Goal: Transaction & Acquisition: Obtain resource

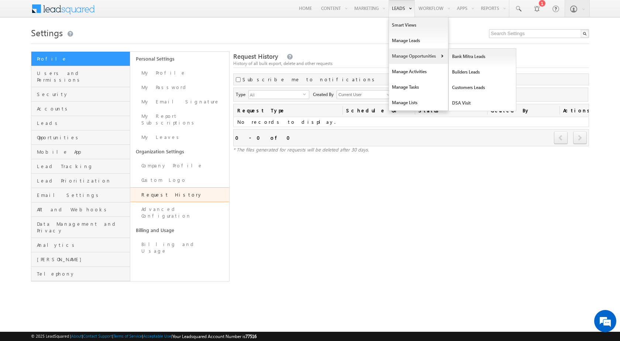
click at [399, 61] on link "Manage Opportunities" at bounding box center [418, 56] width 59 height 16
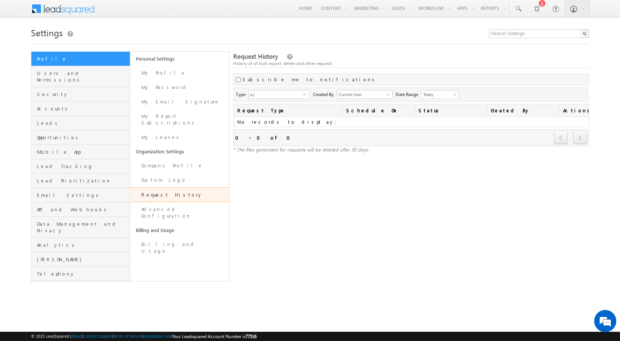
click at [263, 35] on h1 "Settings" at bounding box center [310, 32] width 558 height 14
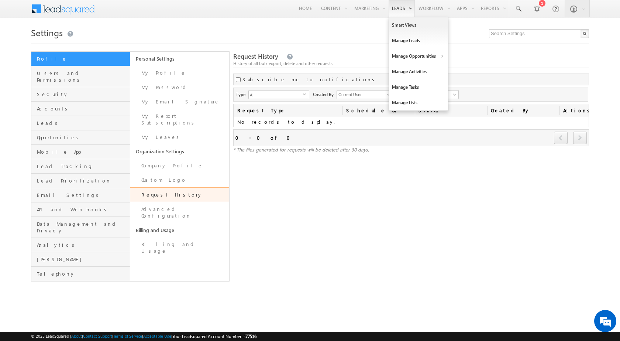
click at [402, 8] on link "Leads" at bounding box center [402, 8] width 26 height 17
click at [407, 56] on link "Manage Opportunities" at bounding box center [418, 56] width 59 height 16
click at [464, 88] on link "Customers Leads" at bounding box center [483, 88] width 68 height 16
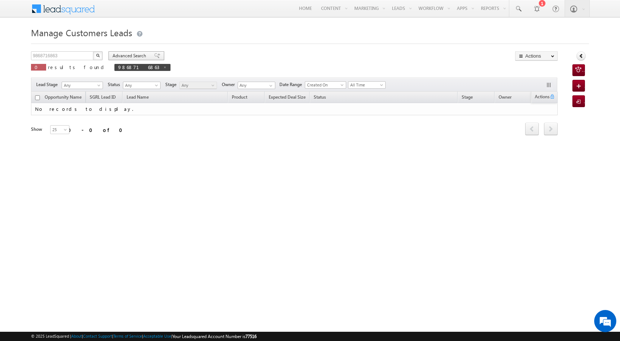
click at [154, 58] on span at bounding box center [157, 55] width 6 height 5
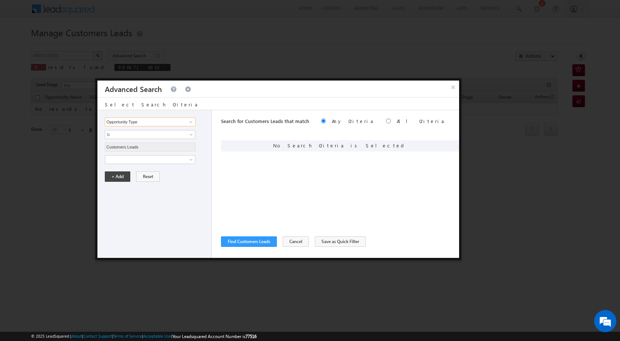
click at [130, 122] on input "Opportunity Type" at bounding box center [150, 121] width 91 height 9
click at [184, 133] on span "Is" at bounding box center [145, 134] width 80 height 7
click at [197, 107] on div "Select Search Criteria" at bounding box center [278, 103] width 362 height 13
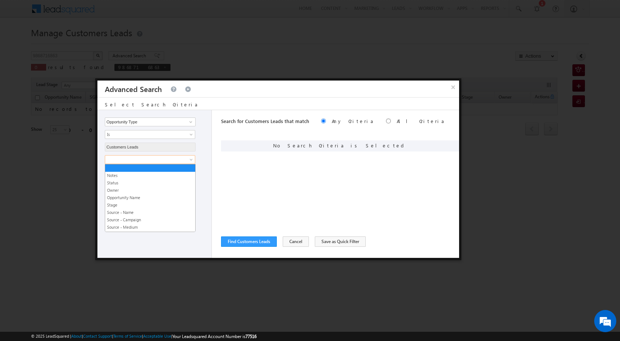
click at [165, 160] on span at bounding box center [145, 159] width 80 height 7
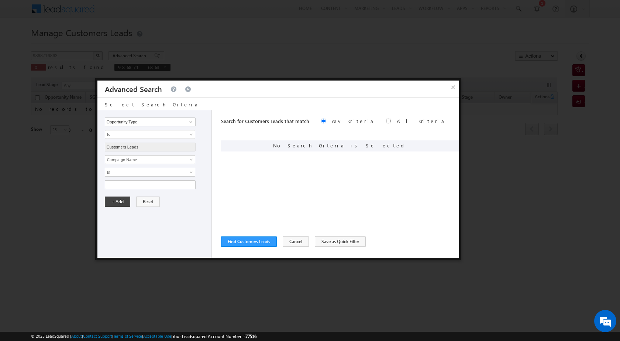
click at [170, 232] on div "Opportunity Type Lead Owner Sales Group Prospect Id Address 1 Address 2 Age Ass…" at bounding box center [154, 184] width 114 height 148
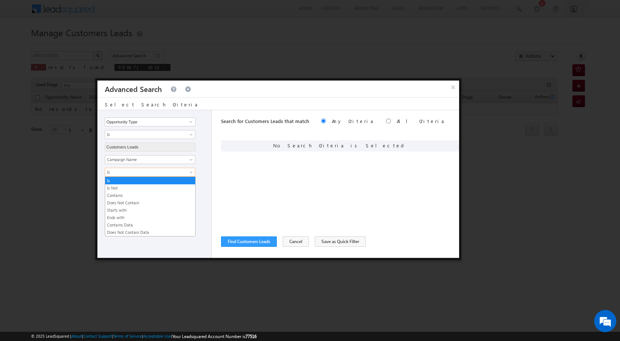
click at [180, 173] on span "Is" at bounding box center [145, 172] width 80 height 7
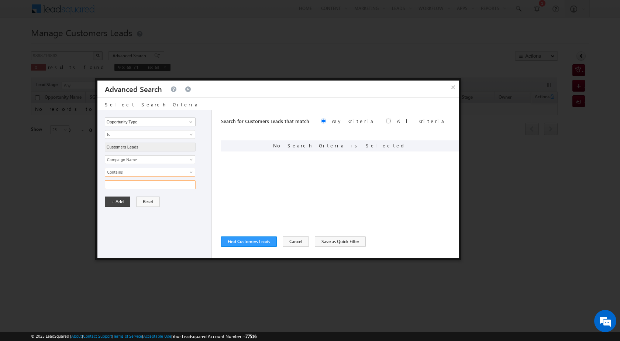
click at [163, 182] on input "text" at bounding box center [150, 184] width 91 height 9
type input "08SEP25"
click at [120, 202] on button "+ Add" at bounding box center [117, 201] width 25 height 10
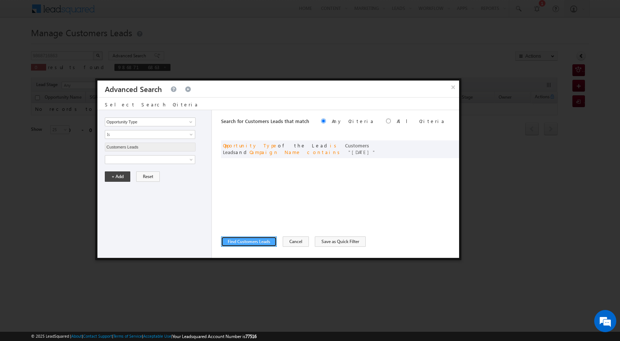
click at [259, 240] on button "Find Customers Leads" at bounding box center [249, 241] width 56 height 10
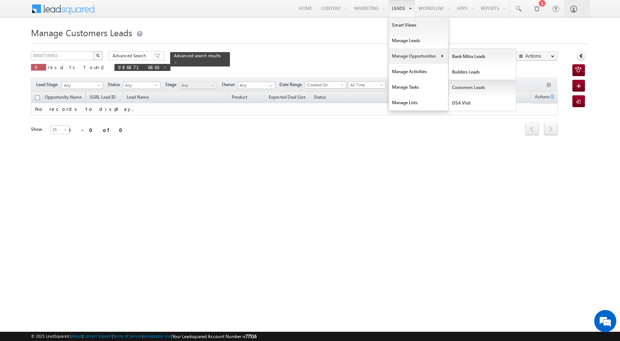
click at [465, 87] on link "Customers Leads" at bounding box center [483, 88] width 68 height 16
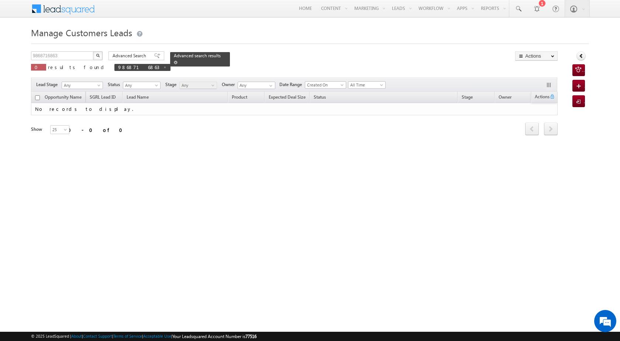
click at [182, 59] on div "Advanced search results" at bounding box center [200, 59] width 60 height 14
click at [141, 56] on span "Advanced Search" at bounding box center [131, 55] width 36 height 7
click at [134, 57] on span "Advanced Search" at bounding box center [131, 55] width 36 height 7
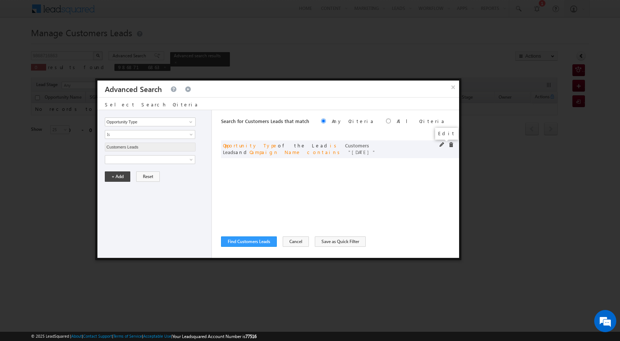
click at [440, 145] on span at bounding box center [442, 144] width 5 height 5
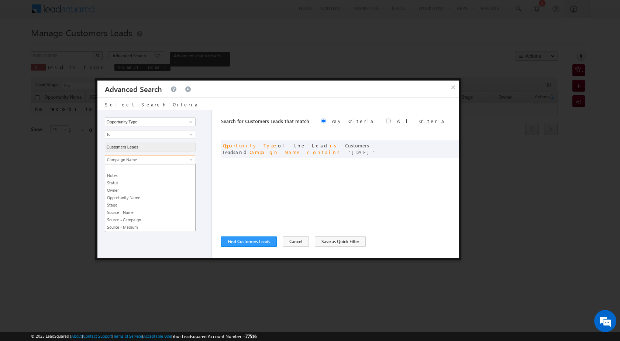
click at [146, 162] on span "Campaign Name" at bounding box center [145, 159] width 80 height 7
click at [145, 198] on link "Campaign Name" at bounding box center [150, 198] width 90 height 7
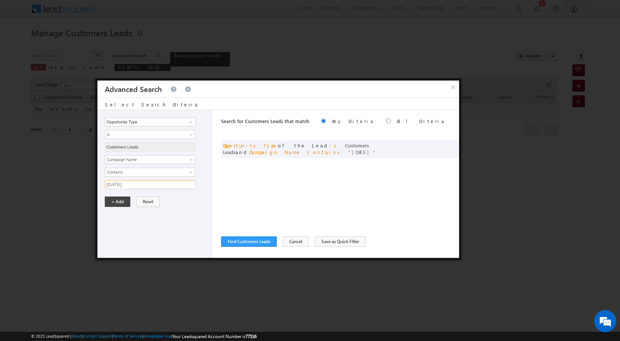
click at [134, 188] on input "08SEP25" at bounding box center [150, 184] width 91 height 9
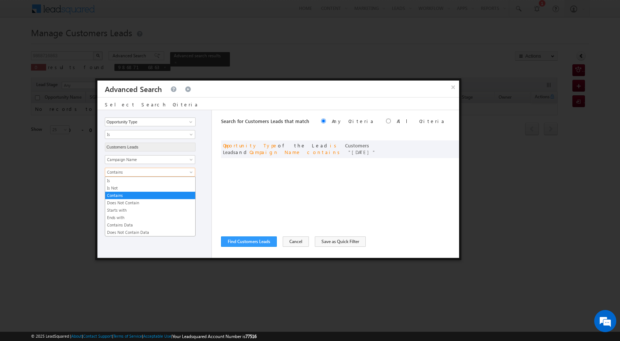
click at [139, 170] on span "Contains" at bounding box center [145, 172] width 80 height 7
click at [131, 194] on link "Contains" at bounding box center [150, 195] width 90 height 7
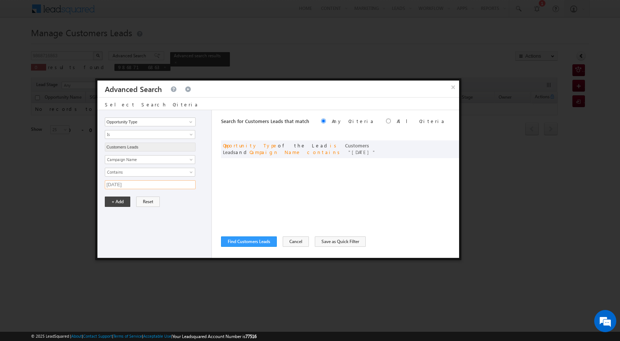
click at [141, 185] on input "08SEP25" at bounding box center [150, 184] width 91 height 9
type input "08SEP25"
click at [121, 201] on button "+ Add" at bounding box center [117, 201] width 25 height 10
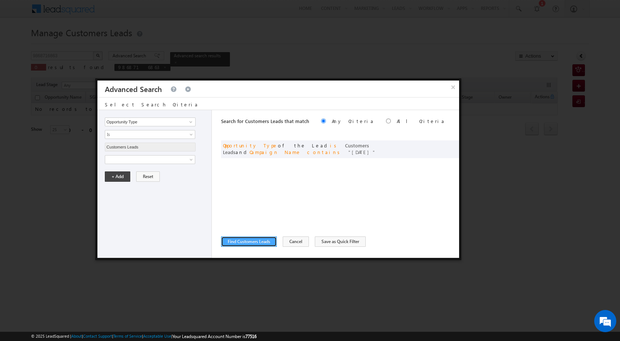
click at [234, 240] on button "Find Customers Leads" at bounding box center [249, 241] width 56 height 10
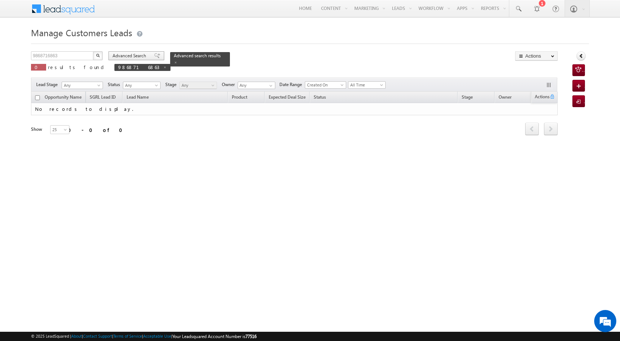
click at [133, 53] on span "Advanced Search" at bounding box center [131, 55] width 36 height 7
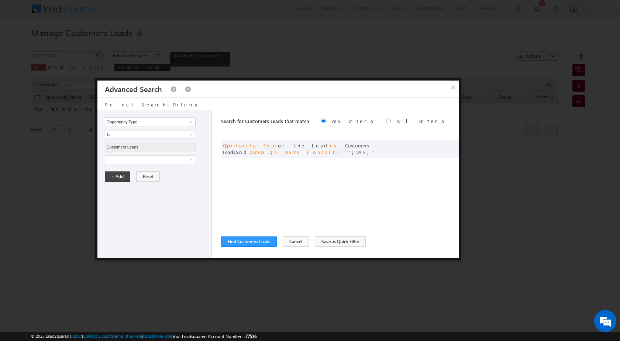
click at [460, 87] on div "× Advanced Search Select Search Criteria Opportunity Type Lead Owner Sales Grou…" at bounding box center [278, 169] width 366 height 182
drag, startPoint x: 460, startPoint y: 87, endPoint x: 398, endPoint y: 87, distance: 62.0
click at [460, 87] on div "× Advanced Search Select Search Criteria Opportunity Type Lead Owner Sales Grou…" at bounding box center [278, 169] width 366 height 182
click at [451, 90] on button "×" at bounding box center [453, 86] width 12 height 13
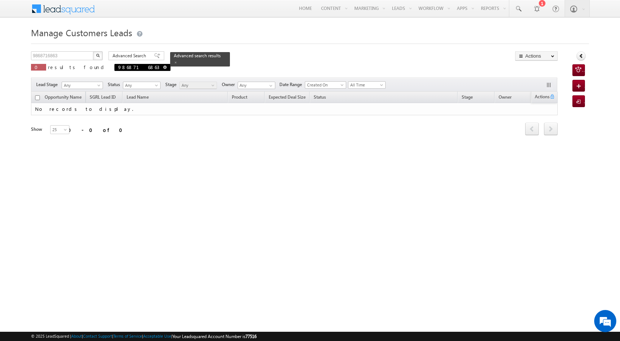
click at [163, 66] on span at bounding box center [165, 67] width 4 height 4
type input "Search Customers Leads"
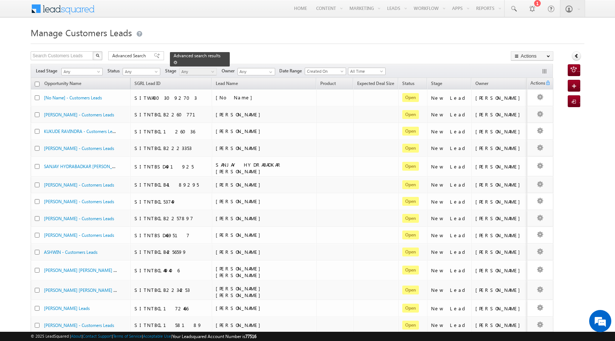
click at [189, 58] on div "Advanced search results" at bounding box center [200, 59] width 60 height 14
click at [186, 53] on span "Advanced search results" at bounding box center [196, 56] width 47 height 6
click at [142, 54] on span "Advanced Search" at bounding box center [130, 55] width 36 height 7
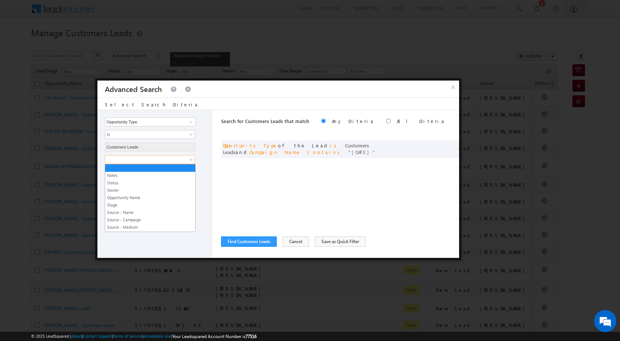
click at [172, 157] on span at bounding box center [145, 159] width 80 height 7
click at [217, 202] on div "Opportunity Type Lead Owner Sales Group Prospect Id Address 1 Address 2 Age Ass…" at bounding box center [278, 184] width 362 height 148
click at [152, 161] on span at bounding box center [145, 159] width 80 height 7
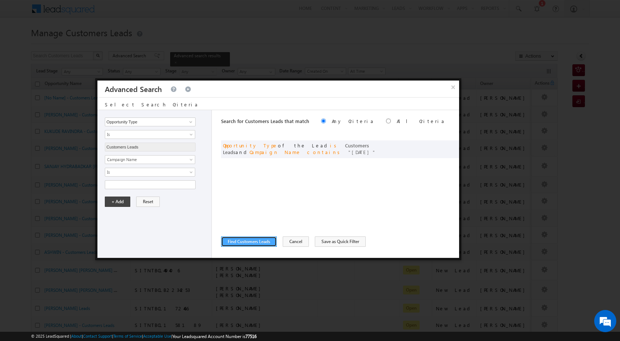
click at [265, 241] on button "Find Customers Leads" at bounding box center [249, 241] width 56 height 10
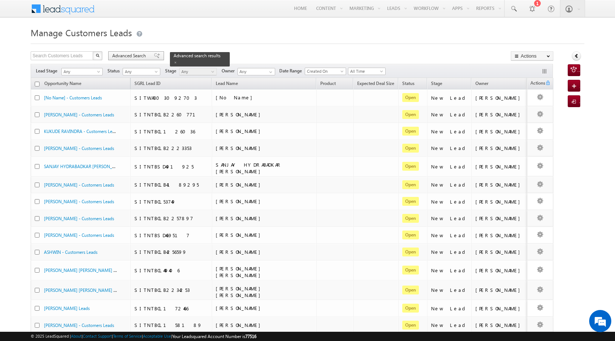
click at [154, 54] on span at bounding box center [157, 55] width 6 height 5
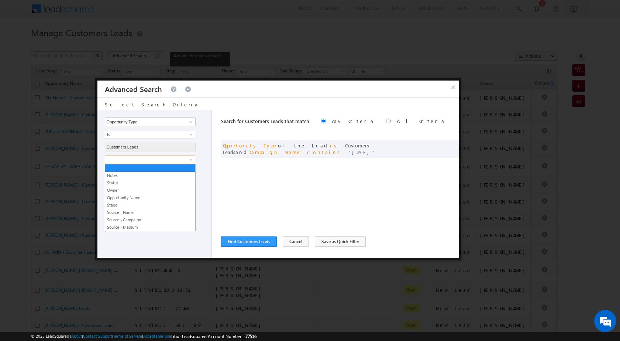
click at [132, 158] on span at bounding box center [145, 159] width 80 height 7
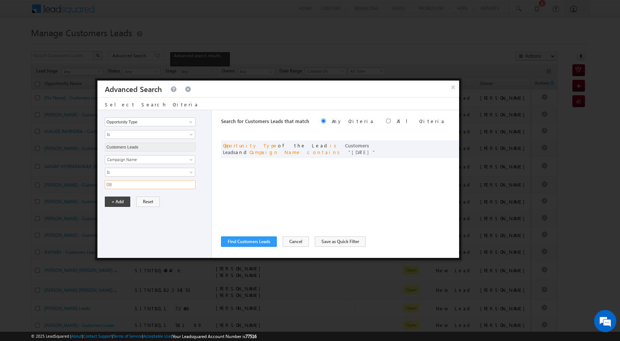
type input "08SEP25"
click at [261, 180] on div "Search for Customers Leads that match Any Criteria All Criteria Note that the c…" at bounding box center [340, 184] width 238 height 148
click at [257, 240] on button "Find Customers Leads" at bounding box center [249, 241] width 56 height 10
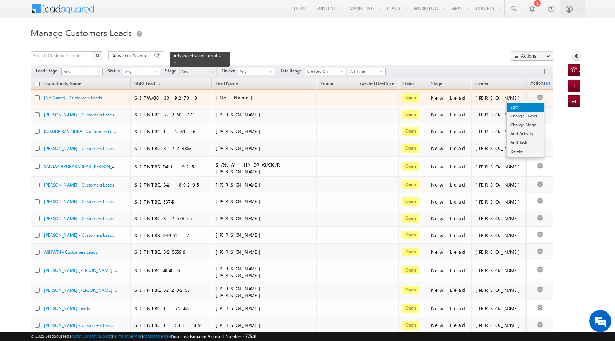
click at [516, 107] on link "Edit" at bounding box center [524, 107] width 37 height 9
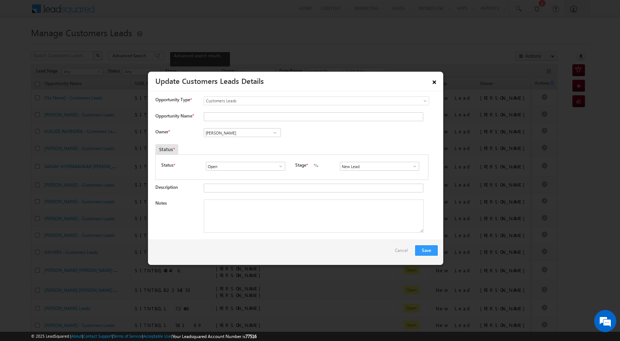
click at [432, 83] on link "×" at bounding box center [434, 80] width 13 height 13
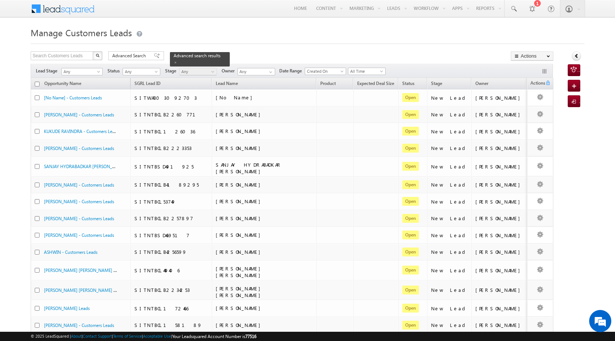
click at [443, 45] on div "Manage Customers Leads Search Customers Leads X 66 results found Advanced Searc…" at bounding box center [307, 293] width 553 height 537
click at [177, 61] on span at bounding box center [175, 63] width 4 height 4
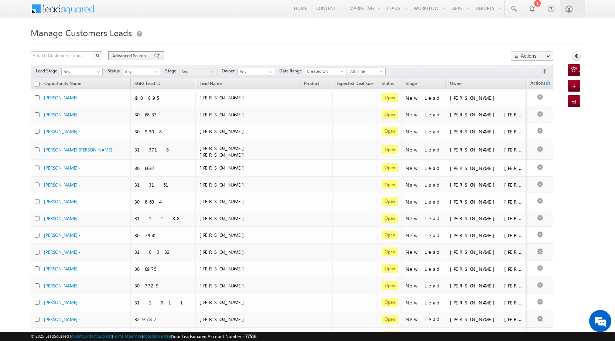
click at [155, 54] on span at bounding box center [157, 55] width 6 height 5
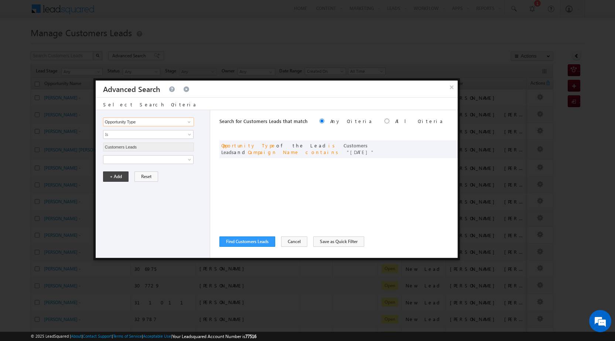
click at [157, 124] on input "Opportunity Type" at bounding box center [148, 121] width 91 height 9
click at [189, 120] on span at bounding box center [189, 122] width 6 height 6
click at [249, 181] on div "Search for Customers Leads that match Any Criteria All Criteria Note that the c…" at bounding box center [338, 184] width 238 height 148
click at [140, 164] on body "Menu Javed Qamar Alimuddin An... javed .ansa ri@sg rlimi" at bounding box center [307, 279] width 615 height 559
click at [185, 182] on input "text" at bounding box center [148, 184] width 91 height 9
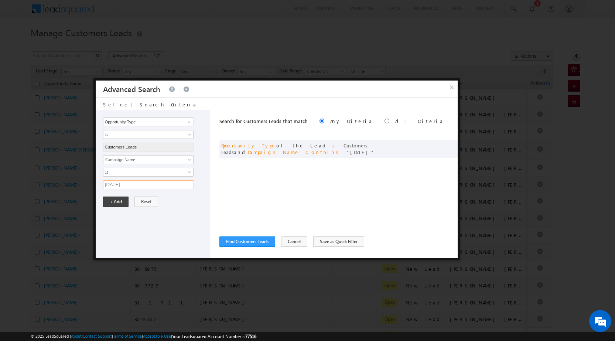
type input "08SEP25"
click at [190, 123] on span at bounding box center [189, 122] width 6 height 6
click at [179, 250] on div "Opportunity Type Lead Owner Sales Group Prospect Id Address 1 Address 2 Age Ass…" at bounding box center [153, 184] width 114 height 148
click at [237, 243] on button "Find Customers Leads" at bounding box center [247, 241] width 56 height 10
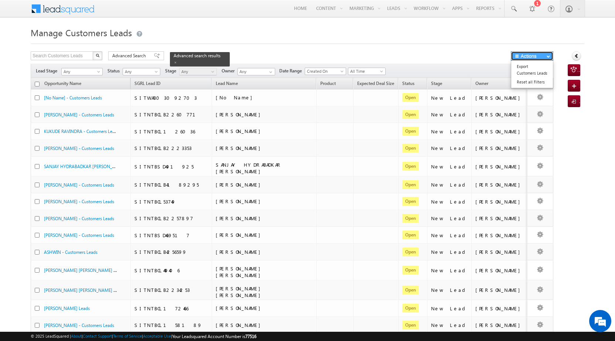
click at [537, 55] on button "Actions" at bounding box center [531, 55] width 42 height 9
click at [533, 68] on link "Export Customers Leads" at bounding box center [532, 70] width 42 height 16
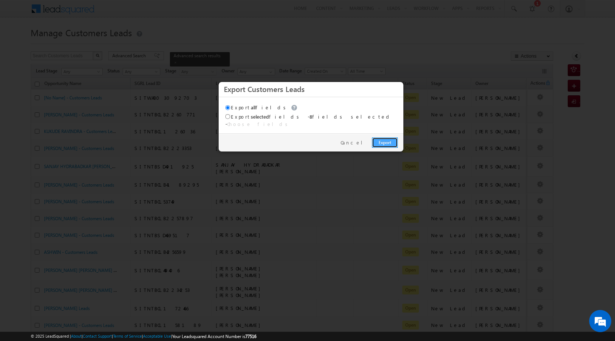
click at [379, 138] on link "Export" at bounding box center [385, 142] width 26 height 10
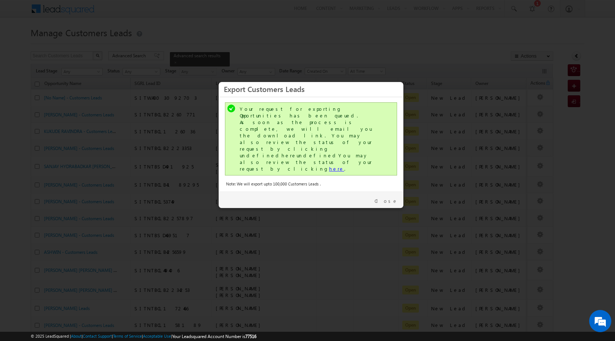
click at [329, 165] on link "here" at bounding box center [336, 168] width 15 height 6
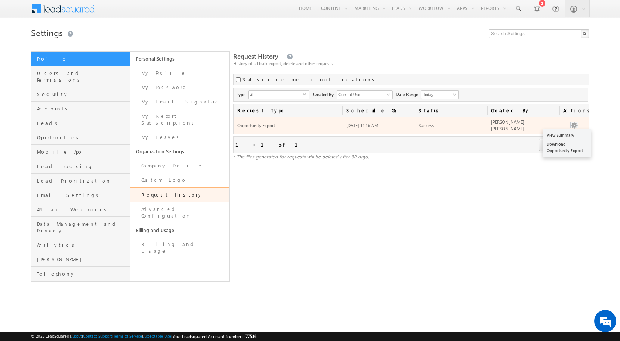
click at [575, 123] on button "button" at bounding box center [574, 125] width 7 height 7
click at [564, 142] on link "Download Opportunity Export" at bounding box center [567, 148] width 48 height 16
